Goal: Task Accomplishment & Management: Complete application form

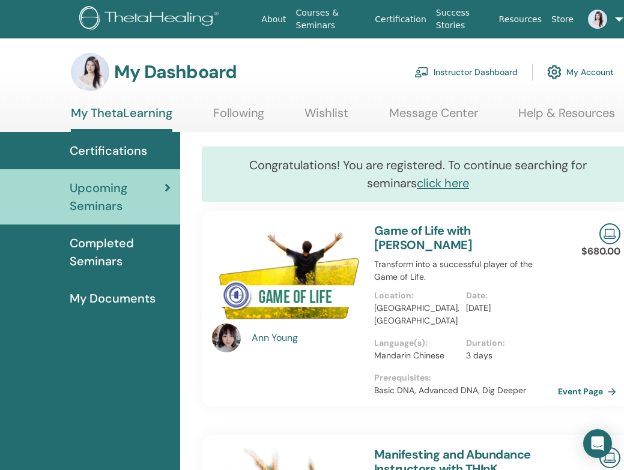
click at [462, 74] on link "Instructor Dashboard" at bounding box center [465, 72] width 103 height 26
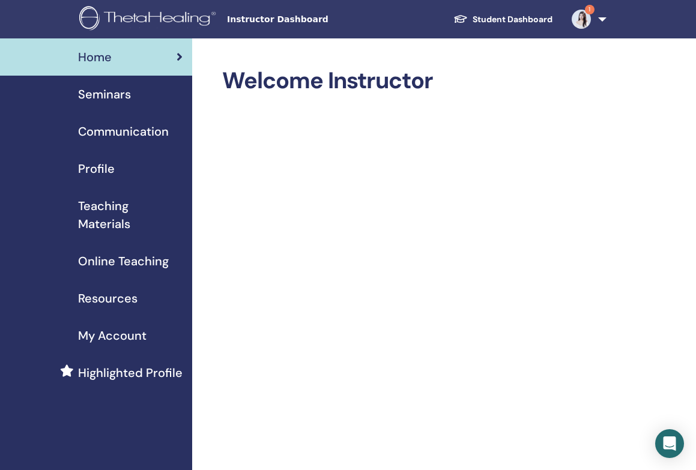
click at [117, 98] on span "Seminars" at bounding box center [104, 94] width 53 height 18
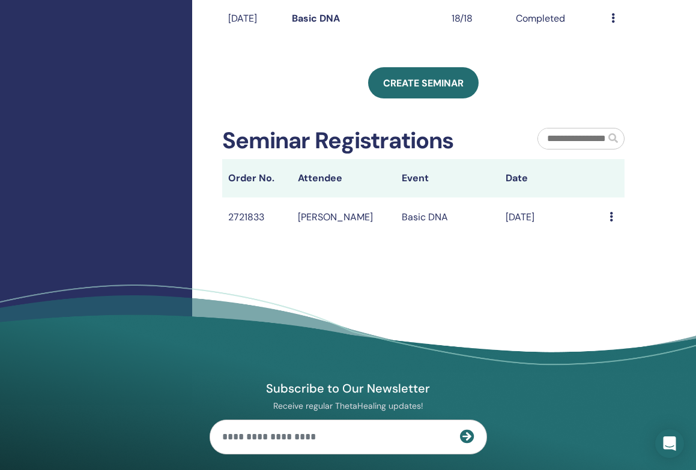
scroll to position [506, 0]
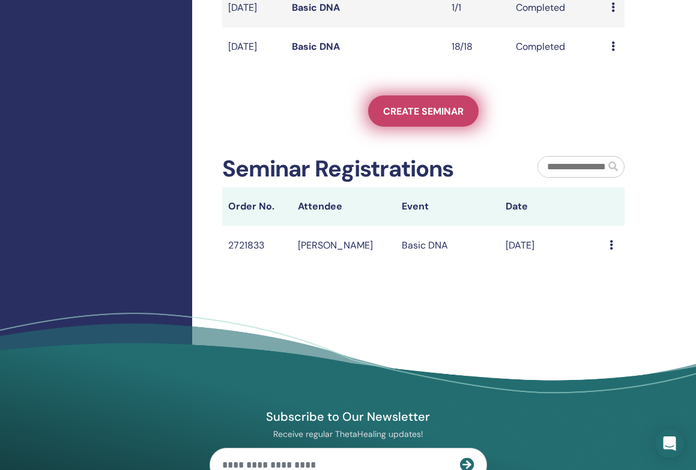
click at [399, 127] on link "Create seminar" at bounding box center [423, 110] width 111 height 31
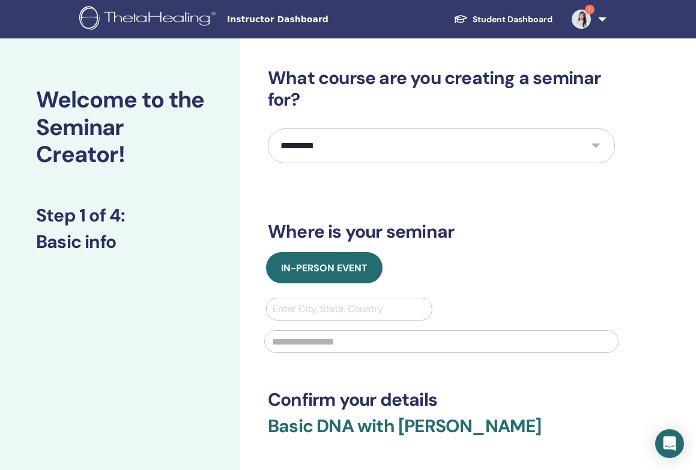
select select "**"
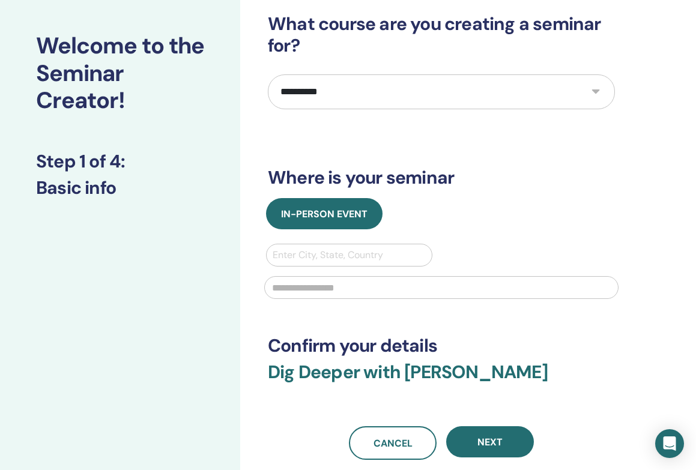
scroll to position [56, 0]
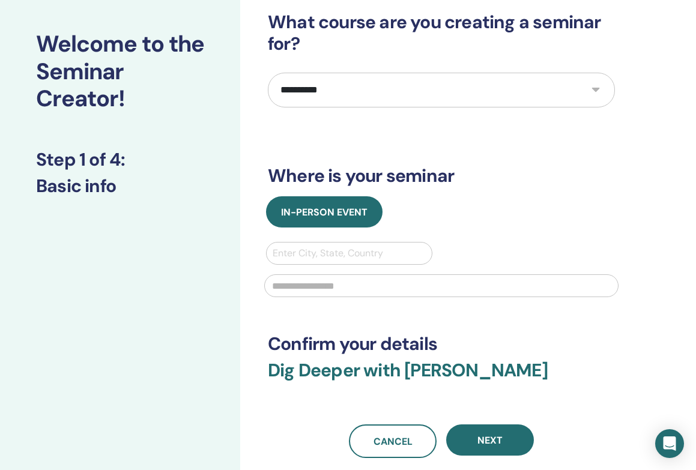
click at [341, 254] on div "Enter City, State, Country" at bounding box center [349, 253] width 153 height 14
click at [360, 255] on div "Enter City, State, Country" at bounding box center [349, 253] width 153 height 14
type input "*"
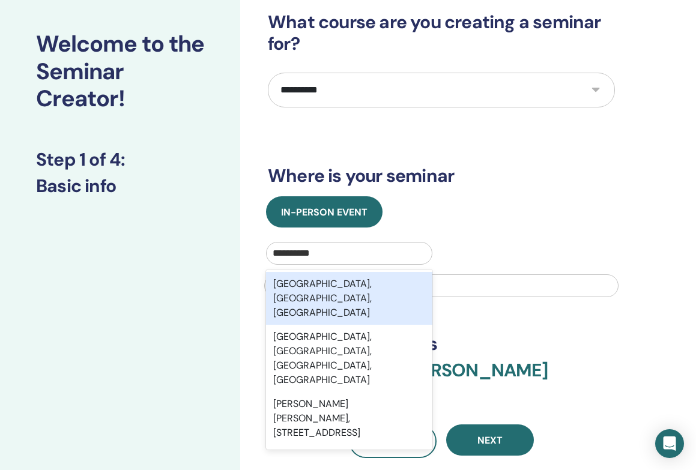
type input "**********"
click at [380, 279] on div "Guangzhou, Guangdong, CHN" at bounding box center [349, 298] width 166 height 53
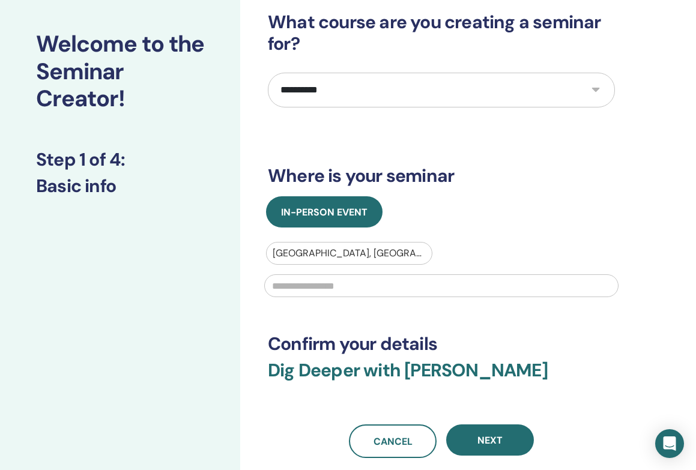
click at [348, 293] on input "text" at bounding box center [441, 285] width 354 height 23
click at [303, 288] on input "**********" at bounding box center [441, 285] width 354 height 23
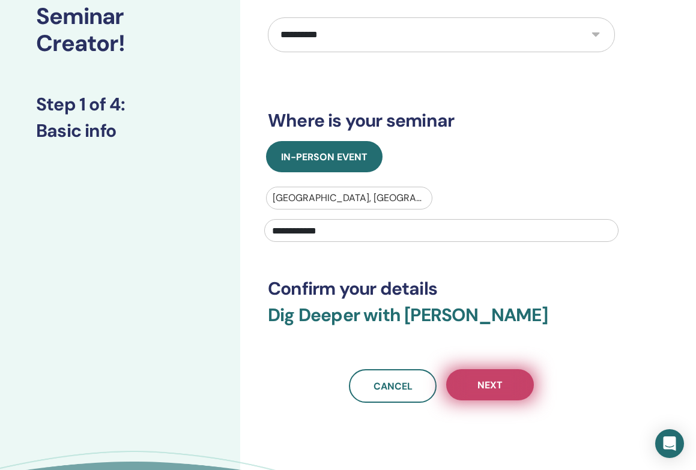
type input "**********"
click at [485, 398] on button "Next" at bounding box center [490, 384] width 88 height 31
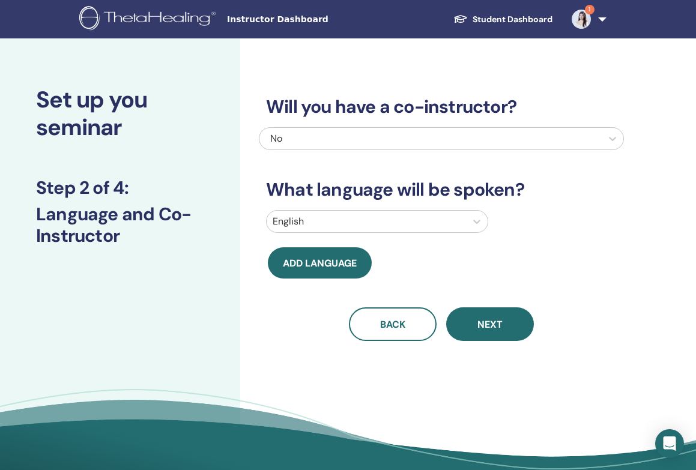
scroll to position [0, 0]
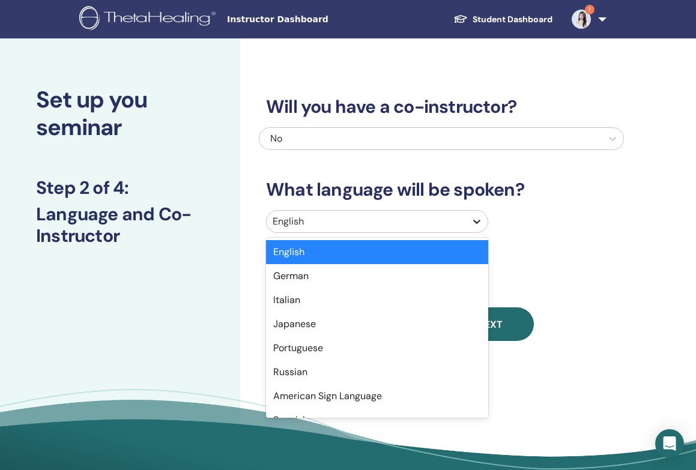
click at [473, 219] on icon at bounding box center [477, 222] width 12 height 12
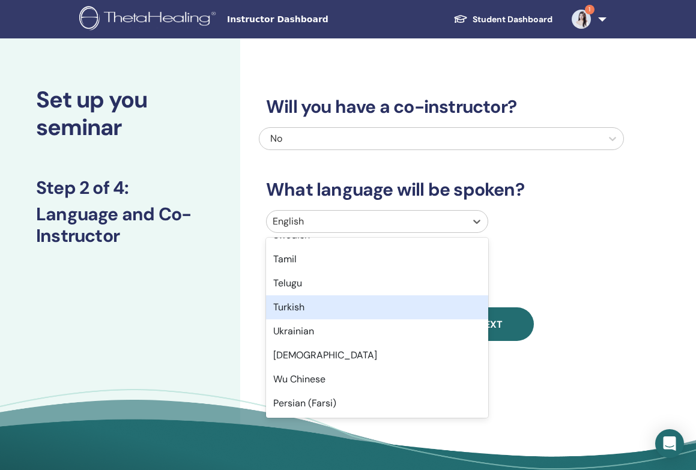
scroll to position [954, 0]
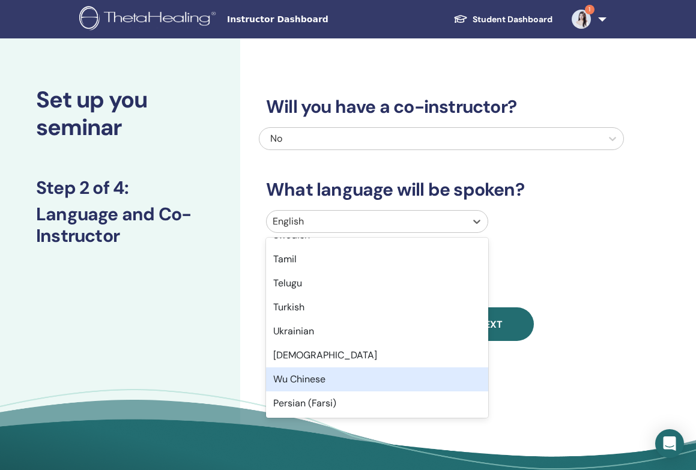
click at [374, 373] on div "Wu Chinese" at bounding box center [377, 380] width 222 height 24
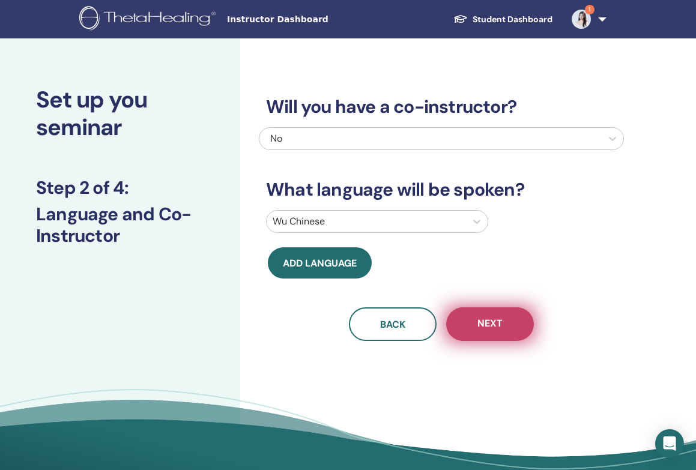
click at [506, 317] on button "Next" at bounding box center [490, 325] width 88 height 34
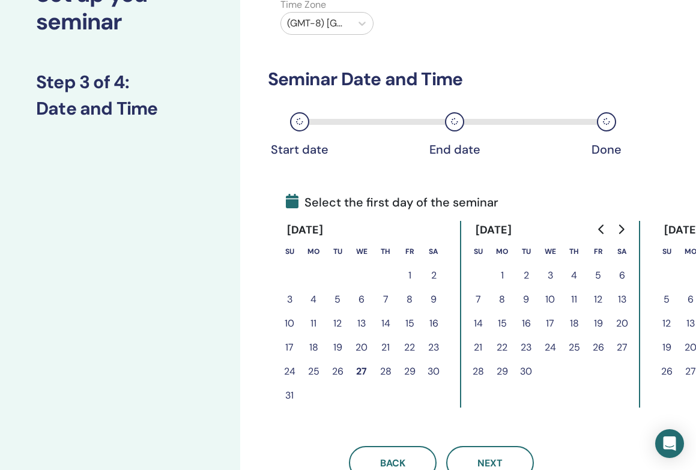
scroll to position [143, 0]
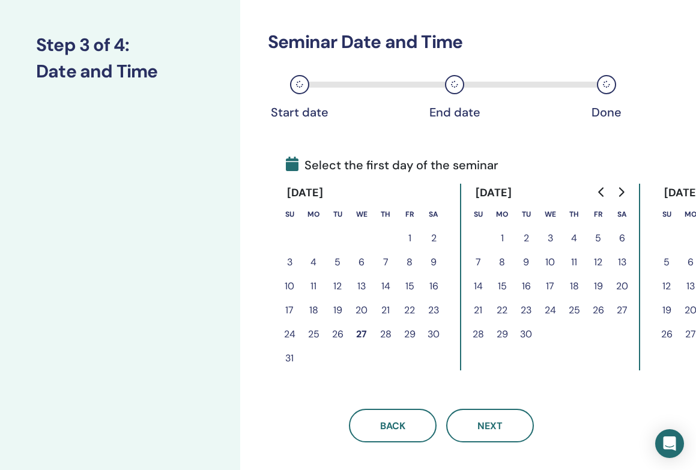
click at [434, 334] on button "30" at bounding box center [434, 335] width 24 height 24
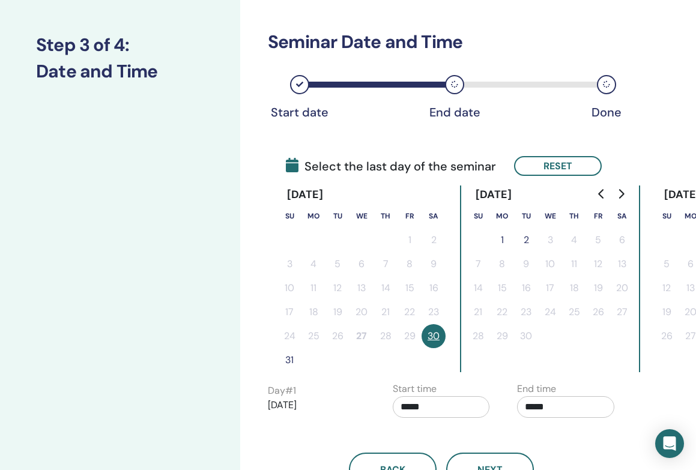
click at [290, 353] on button "31" at bounding box center [289, 360] width 24 height 24
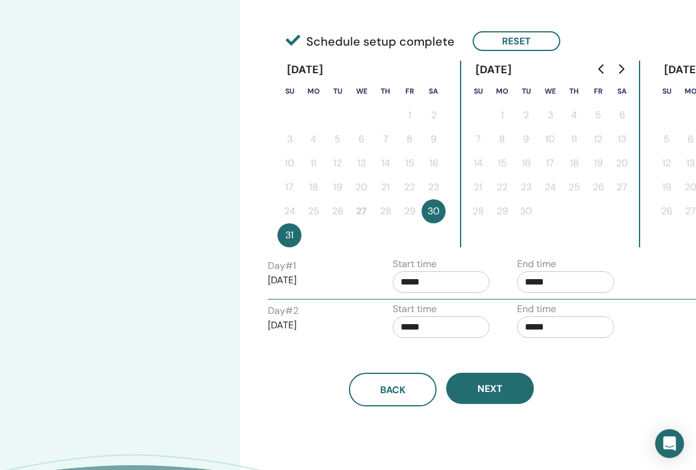
scroll to position [265, 0]
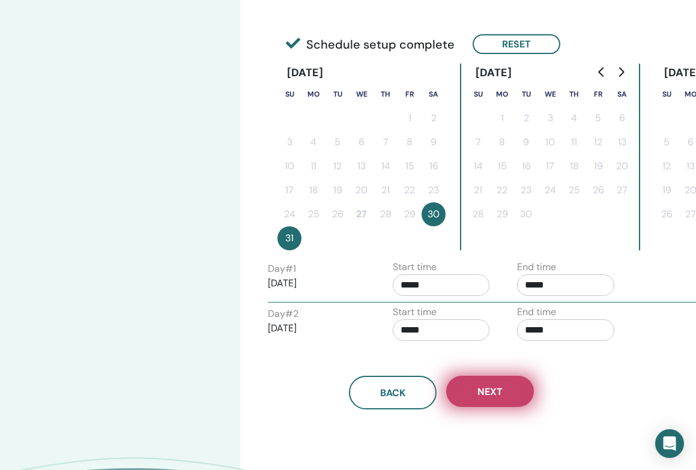
click at [486, 401] on button "Next" at bounding box center [490, 391] width 88 height 31
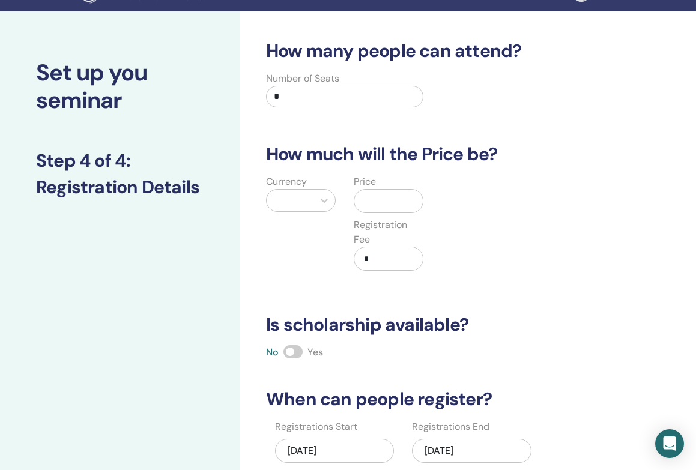
scroll to position [14, 0]
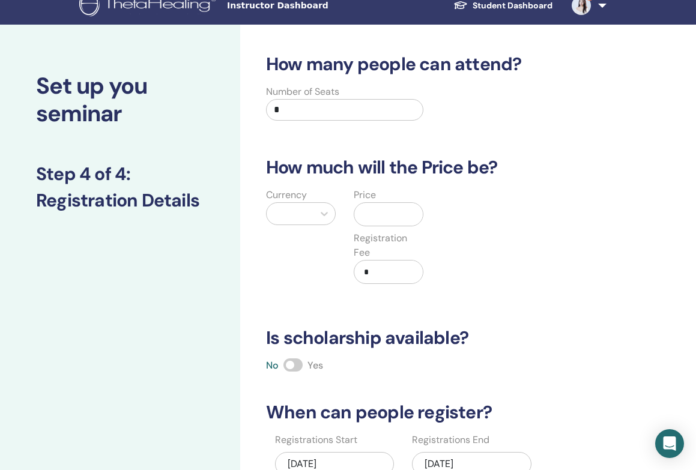
click at [356, 113] on input "*" at bounding box center [344, 110] width 157 height 22
type input "**"
click at [371, 212] on input "text" at bounding box center [391, 214] width 64 height 23
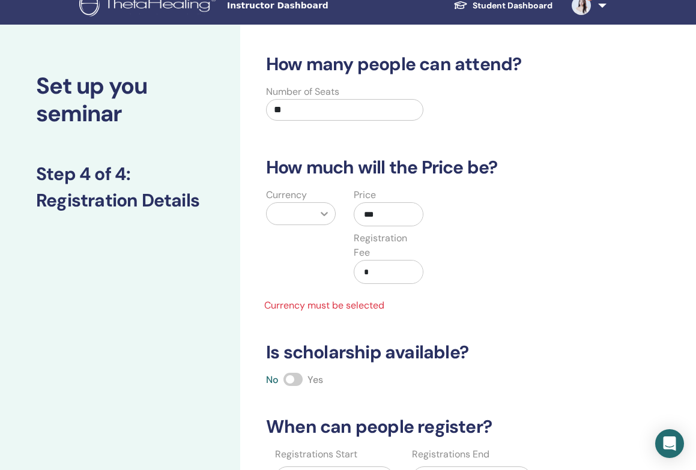
type input "***"
click at [326, 211] on icon at bounding box center [324, 214] width 12 height 12
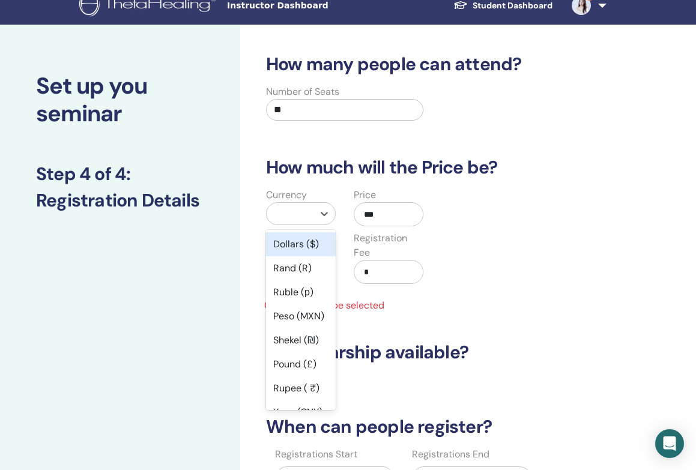
click at [305, 252] on div "Dollars ($)" at bounding box center [301, 244] width 70 height 24
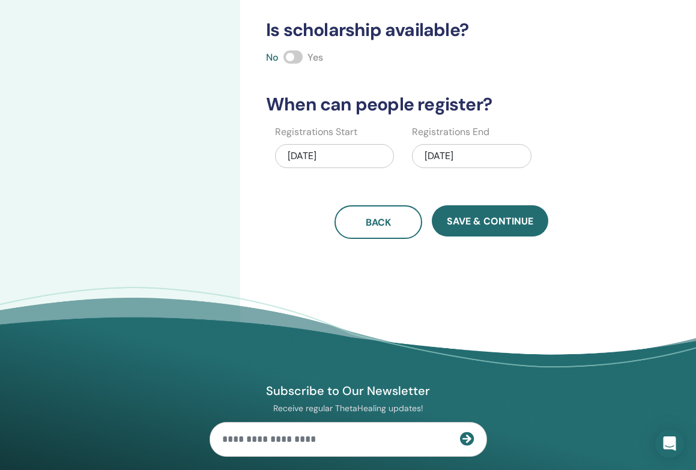
scroll to position [360, 0]
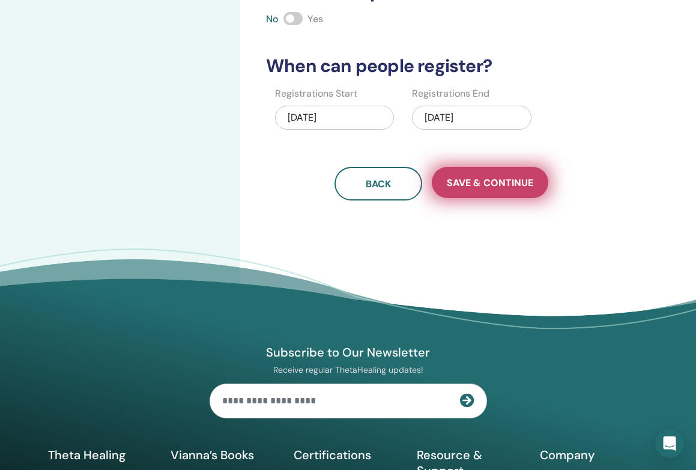
click at [474, 180] on span "Save & Continue" at bounding box center [490, 183] width 86 height 13
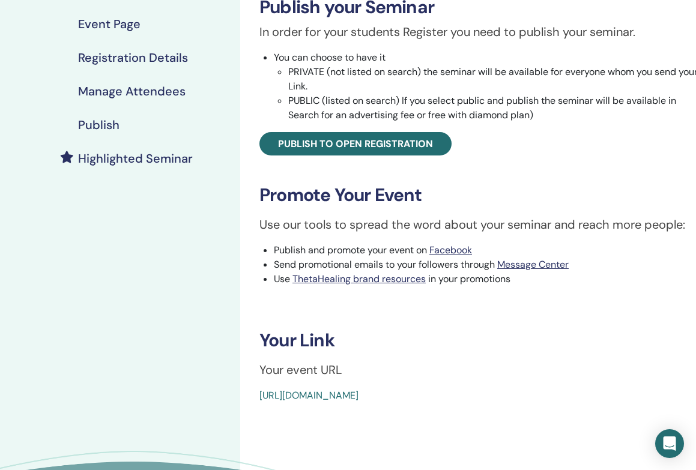
scroll to position [204, 0]
drag, startPoint x: 258, startPoint y: 393, endPoint x: 503, endPoint y: 408, distance: 246.1
click at [503, 408] on div "Dig Deeper Event Type In-Person Event Status Not Published Registrations 0/11 P…" at bounding box center [480, 203] width 480 height 736
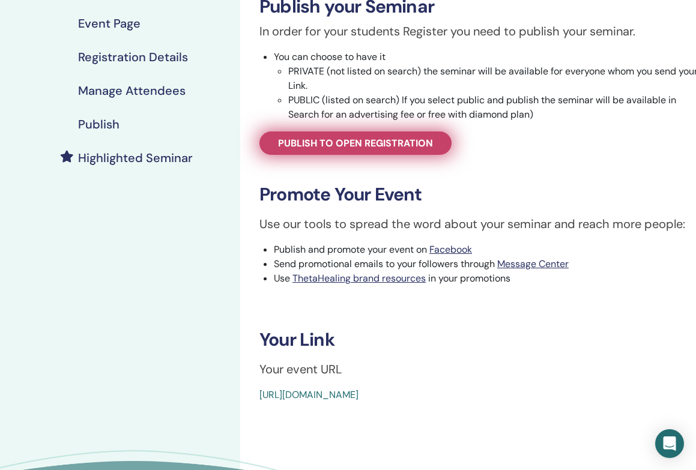
click at [355, 138] on span "Publish to open registration" at bounding box center [355, 143] width 155 height 13
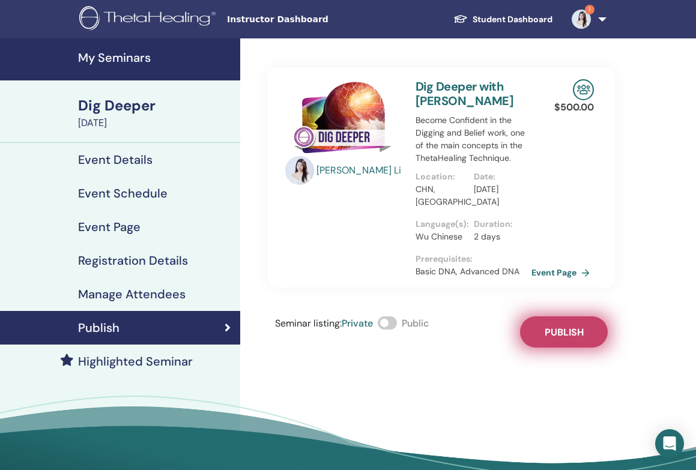
click at [561, 333] on span "Publish" at bounding box center [564, 332] width 39 height 13
